Goal: Task Accomplishment & Management: Manage account settings

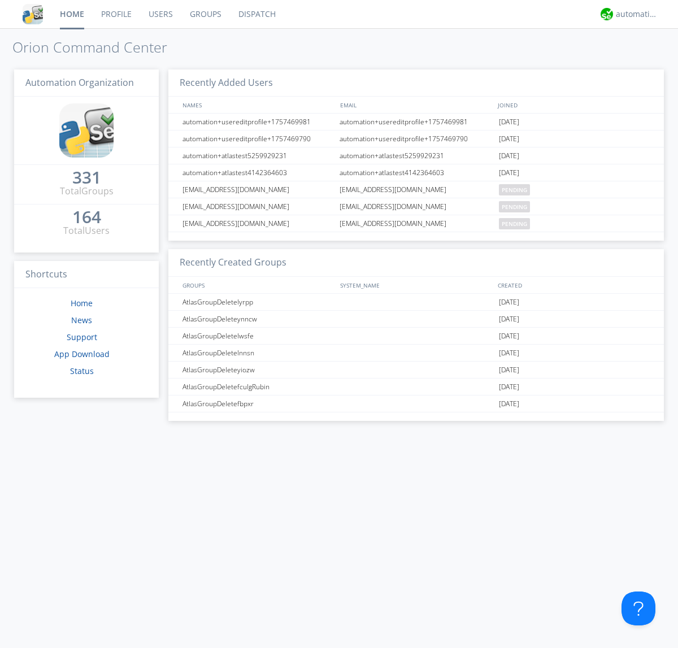
click at [160, 14] on link "Users" at bounding box center [160, 14] width 41 height 28
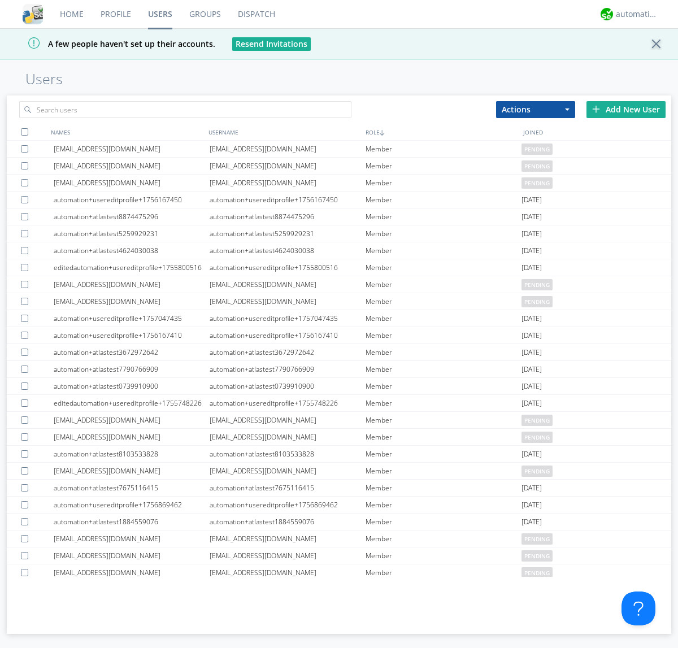
click at [626, 109] on div "Add New User" at bounding box center [625, 109] width 79 height 17
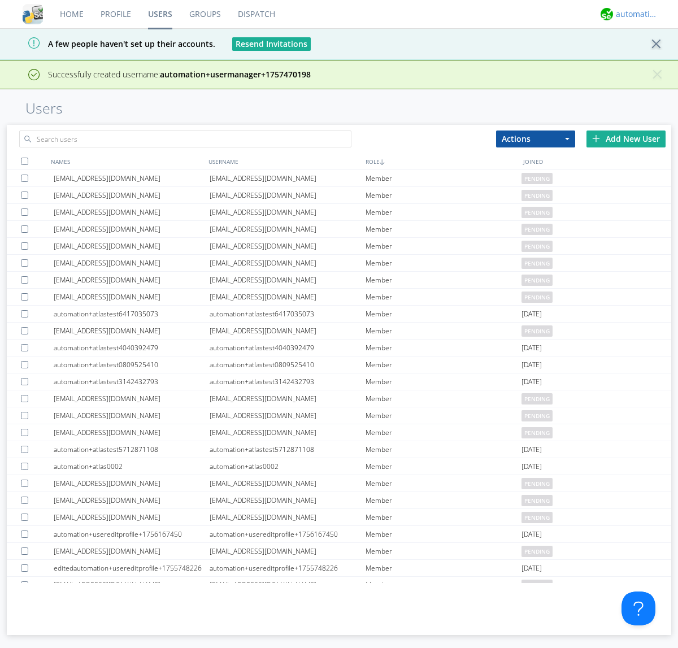
click at [633, 14] on div "automation+atlas" at bounding box center [636, 13] width 42 height 11
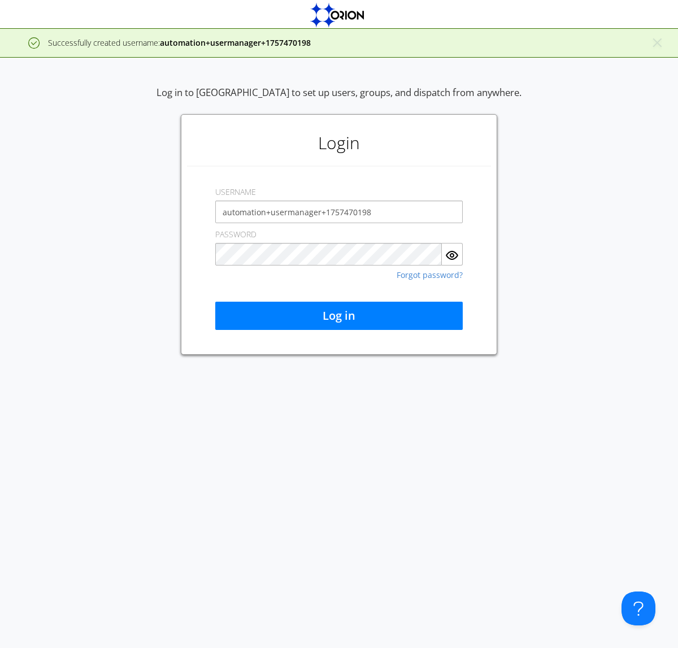
type input "automation+usermanager+1757470198"
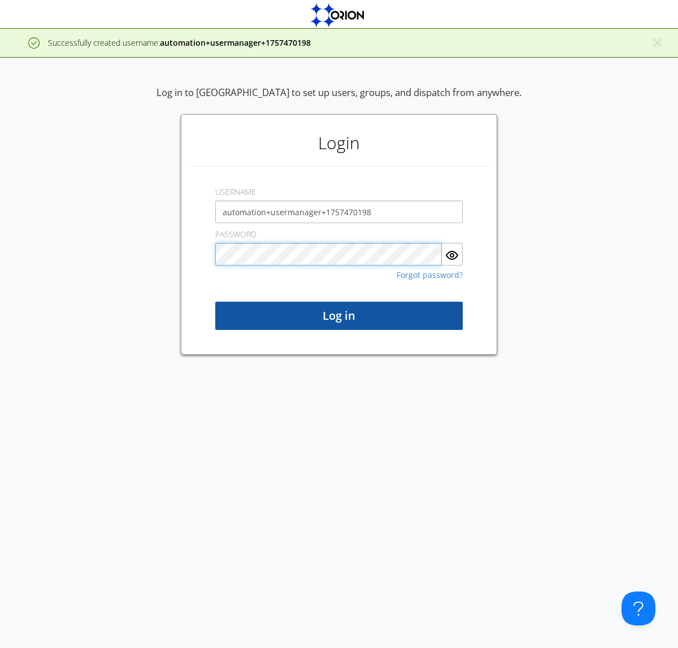
click at [339, 316] on button "Log in" at bounding box center [338, 316] width 247 height 28
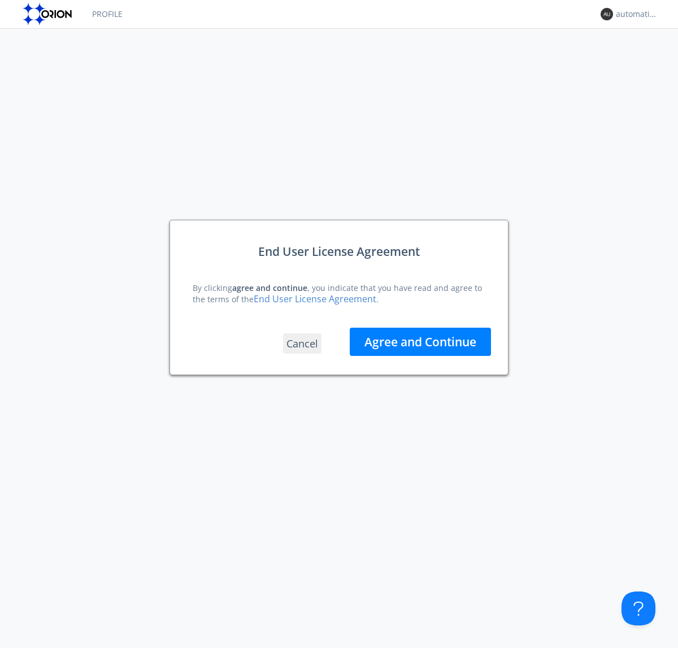
click at [420, 341] on button "Agree and Continue" at bounding box center [419, 341] width 141 height 28
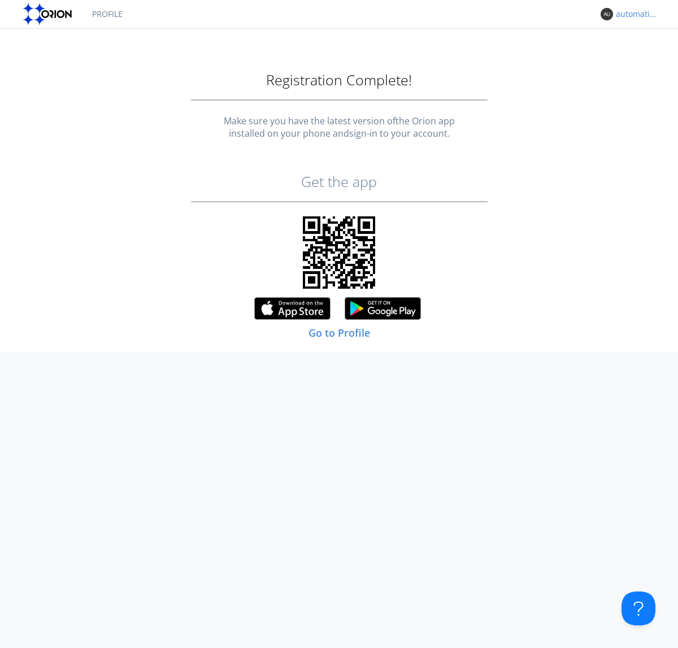
click at [633, 14] on div "automation+usermanager+1757470198" at bounding box center [636, 13] width 42 height 11
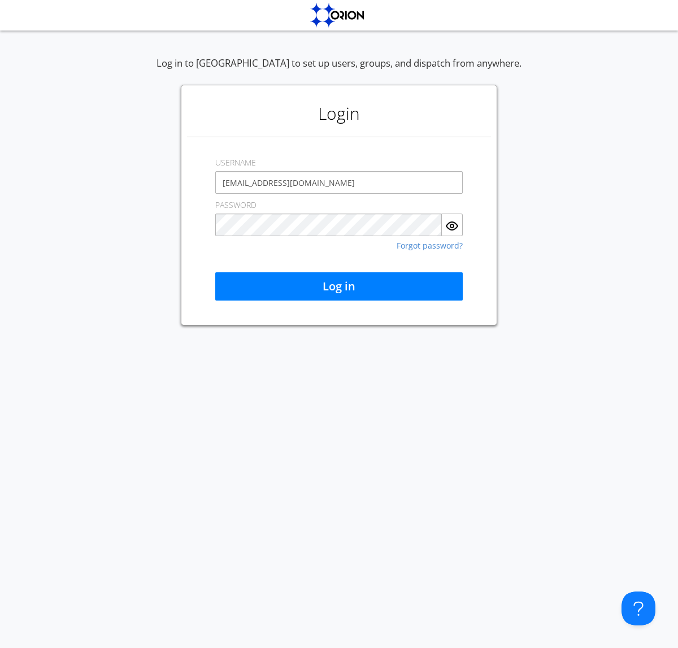
type input "[EMAIL_ADDRESS][DOMAIN_NAME]"
click at [339, 286] on button "Log in" at bounding box center [338, 286] width 247 height 28
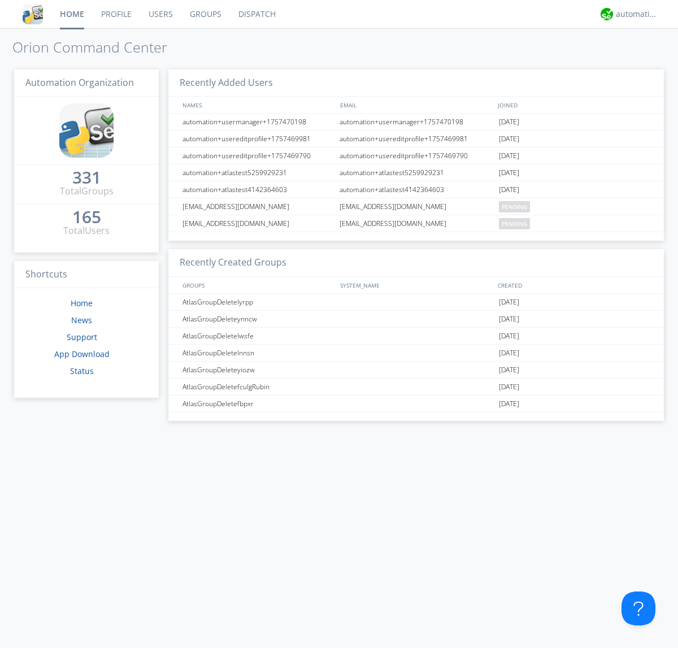
click at [160, 14] on link "Users" at bounding box center [160, 14] width 41 height 28
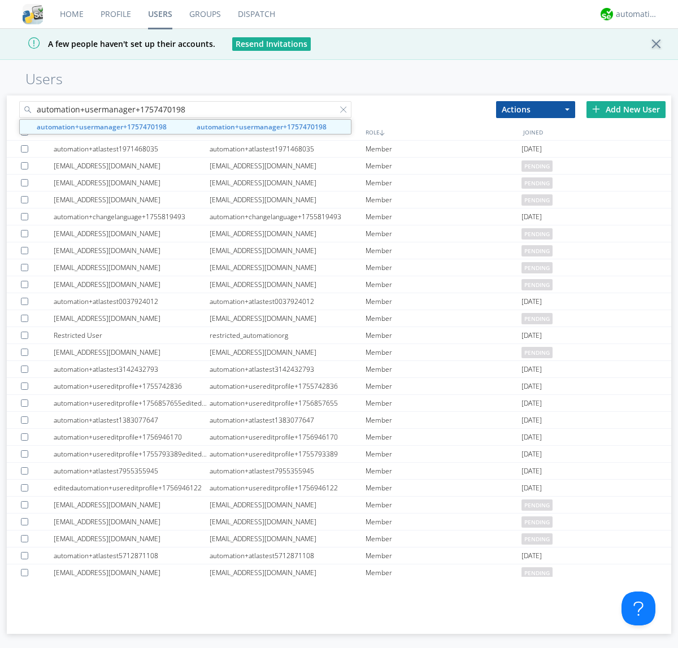
type input "automation+usermanager+1757470198"
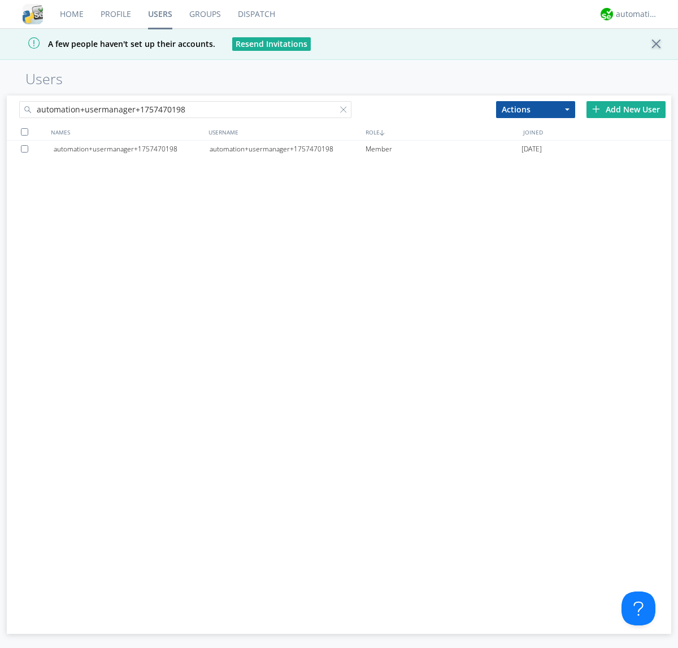
click at [287, 148] on div "automation+usermanager+1757470198" at bounding box center [287, 149] width 156 height 17
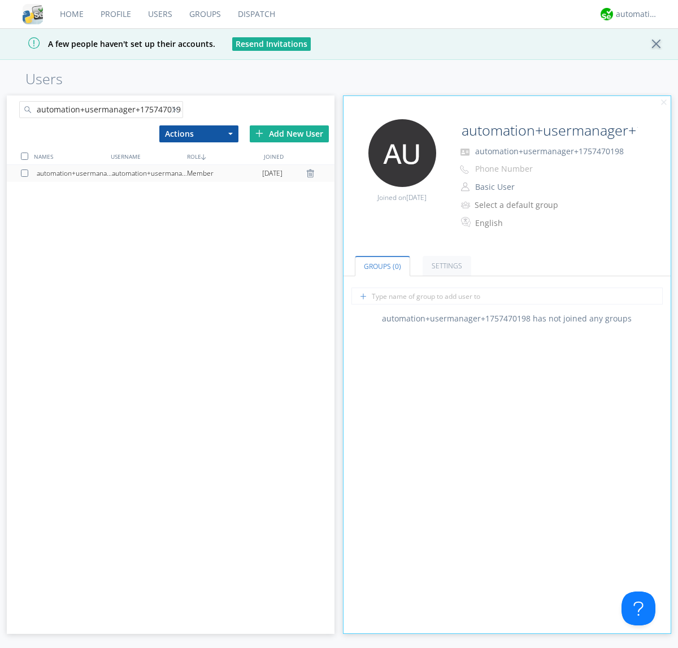
click at [527, 187] on button "Basic User" at bounding box center [527, 187] width 113 height 16
click at [0, 0] on link "Manager" at bounding box center [0, 0] width 0 height 0
click at [633, 14] on div "automation+atlas" at bounding box center [636, 13] width 42 height 11
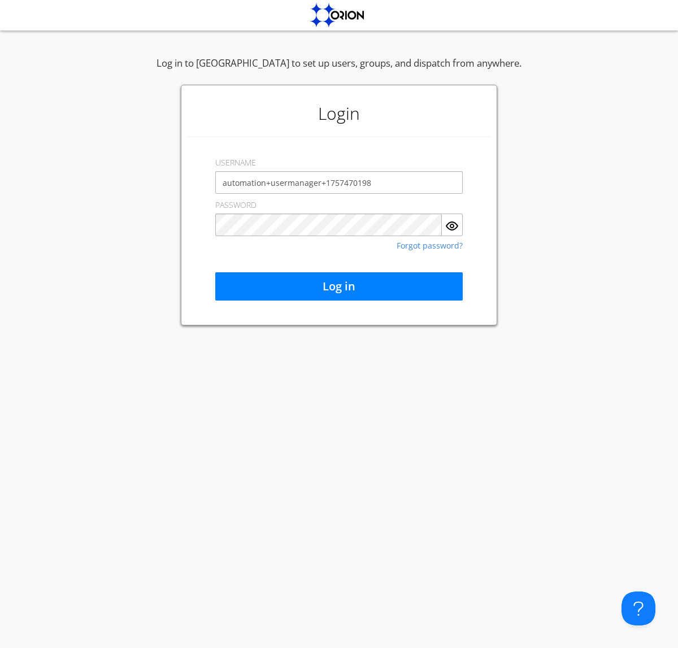
type input "automation+usermanager+1757470198"
click at [339, 286] on button "Log in" at bounding box center [338, 286] width 247 height 28
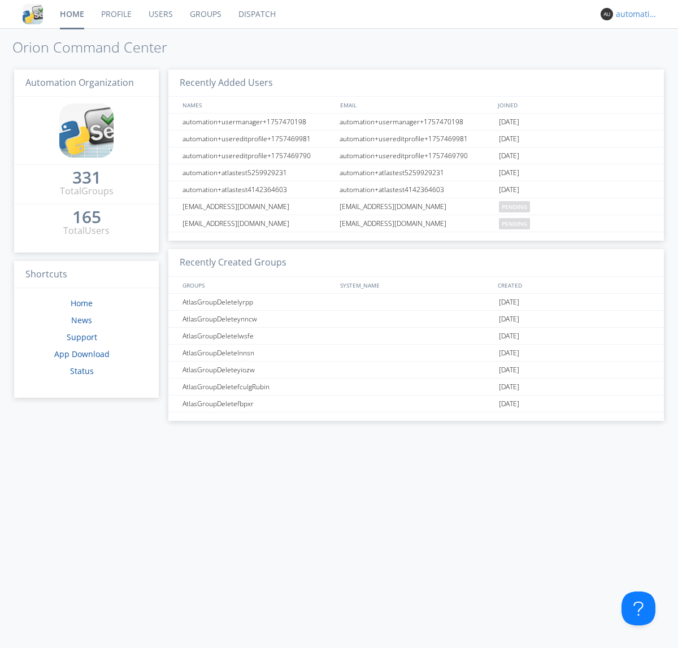
click at [633, 14] on div "automation+usermanager+1757470198" at bounding box center [636, 13] width 42 height 11
click at [642, 59] on div "Log Out" at bounding box center [642, 60] width 58 height 20
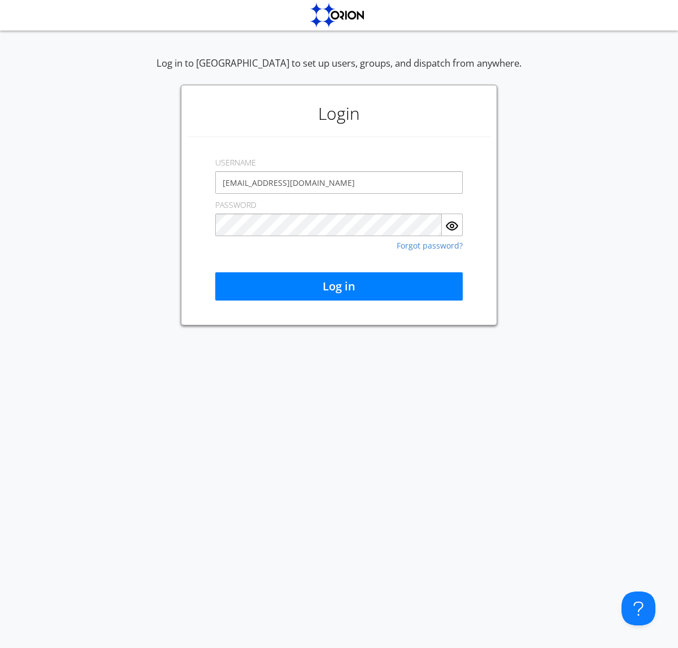
type input "[EMAIL_ADDRESS][DOMAIN_NAME]"
click at [339, 286] on button "Log in" at bounding box center [338, 286] width 247 height 28
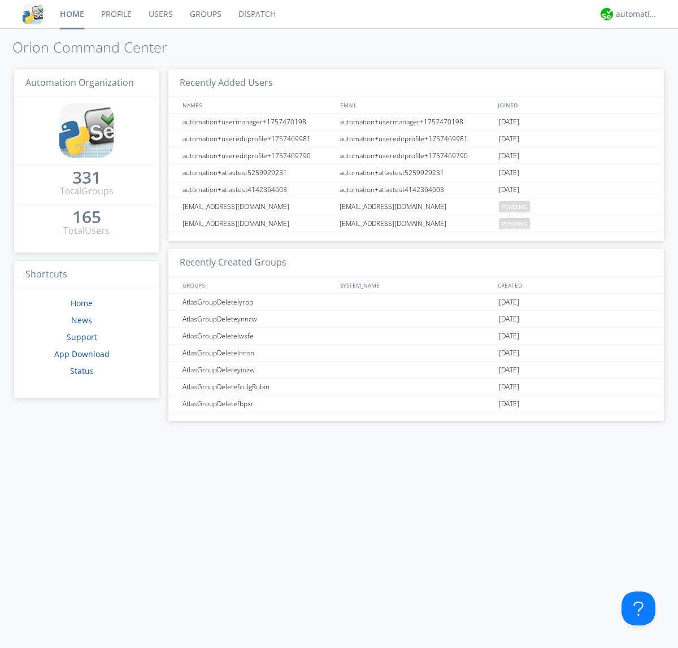
click at [160, 14] on link "Users" at bounding box center [160, 14] width 41 height 28
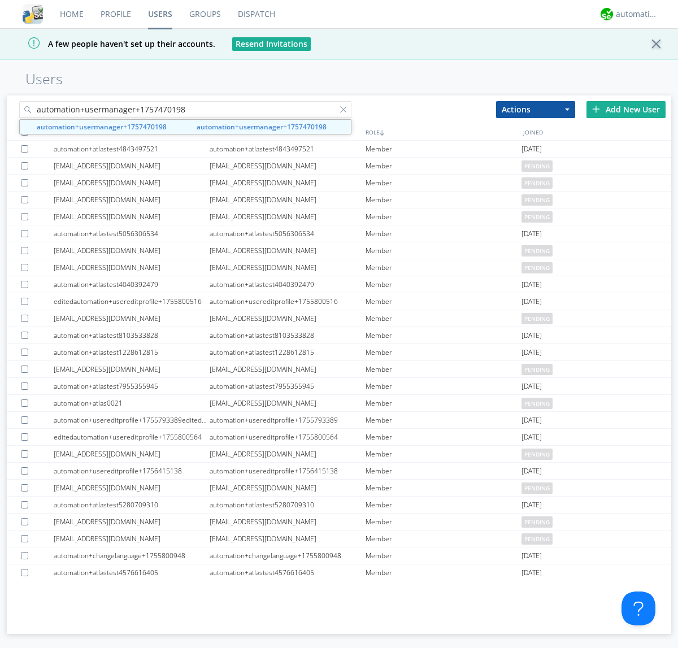
type input "automation+usermanager+1757470198"
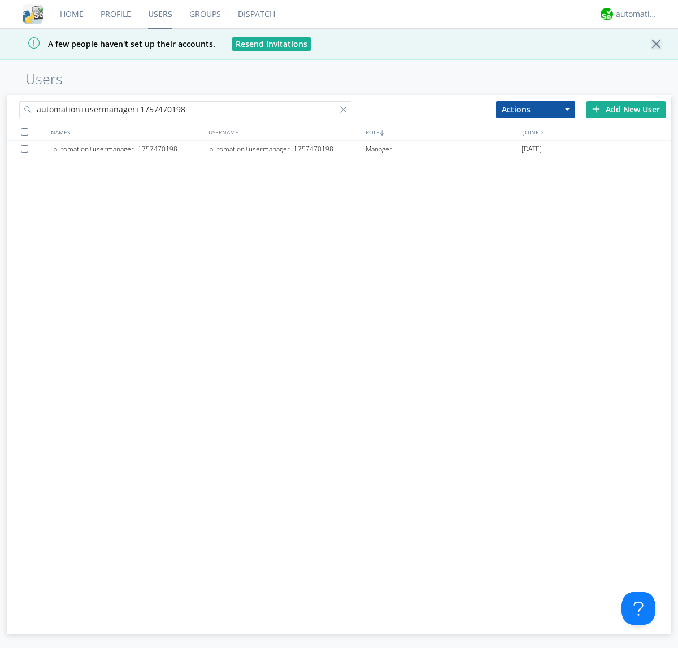
click at [27, 148] on div at bounding box center [26, 148] width 11 height 7
click at [535, 109] on button "Actions" at bounding box center [535, 109] width 79 height 17
click at [535, 143] on link "Delete User" at bounding box center [535, 143] width 78 height 15
